Goal: Task Accomplishment & Management: Manage account settings

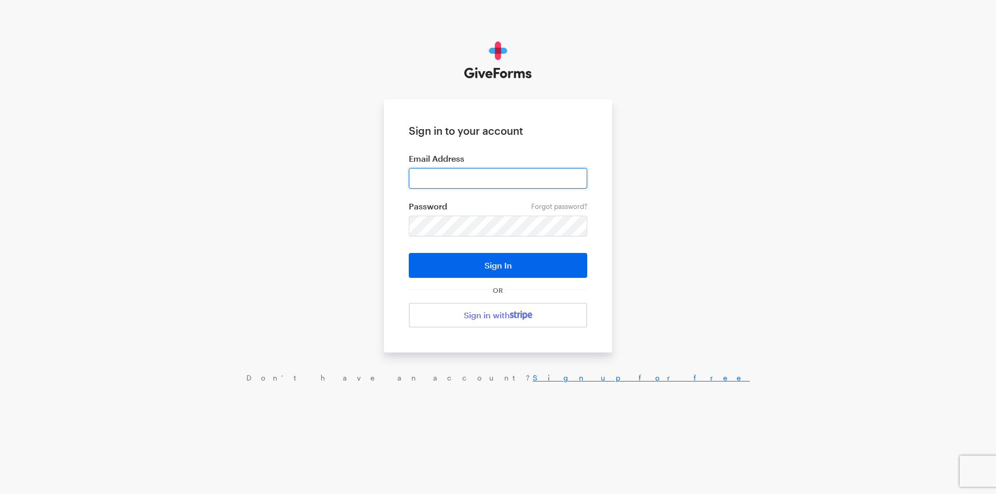
click at [456, 176] on input "email" at bounding box center [498, 178] width 178 height 21
type input "jray@brightfocus.org"
click at [409, 253] on button "Sign In" at bounding box center [498, 265] width 178 height 25
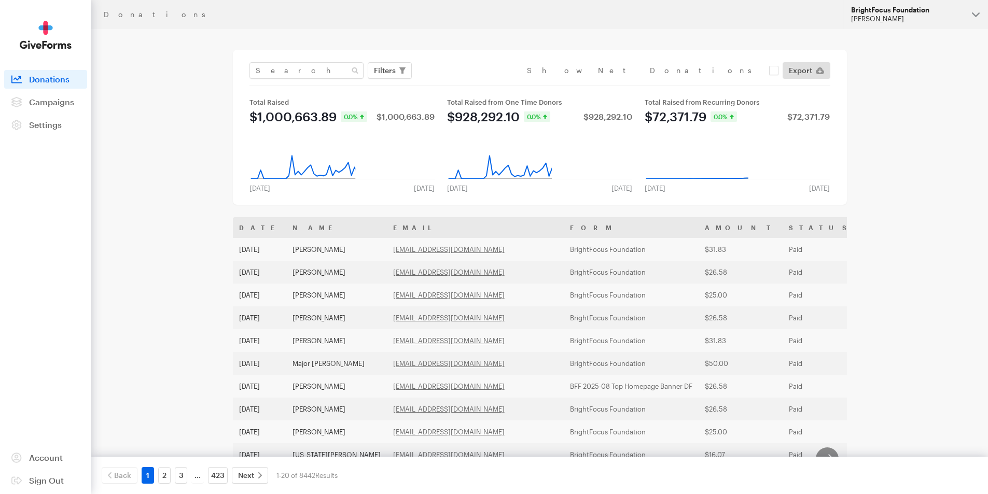
click at [885, 16] on div "[PERSON_NAME]" at bounding box center [907, 19] width 113 height 9
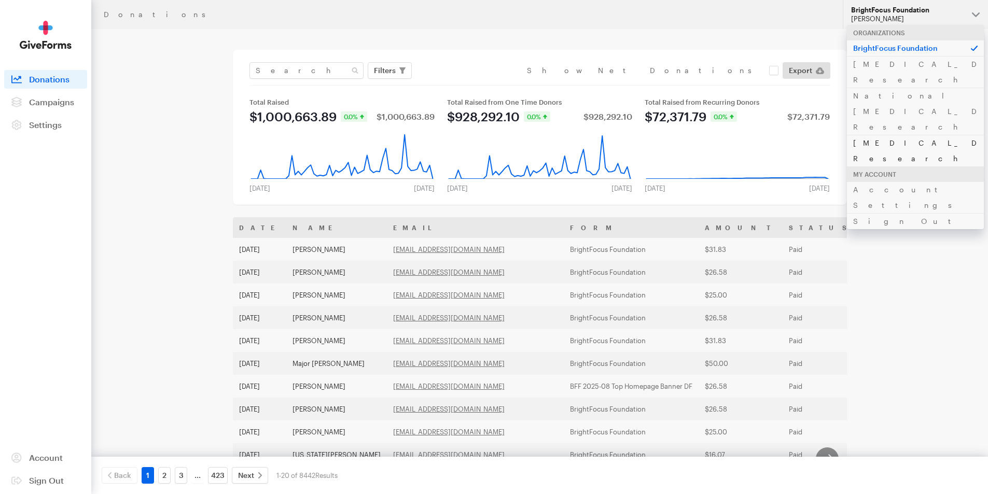
click at [879, 135] on link "[MEDICAL_DATA] Research" at bounding box center [915, 151] width 137 height 32
